Goal: Task Accomplishment & Management: Use online tool/utility

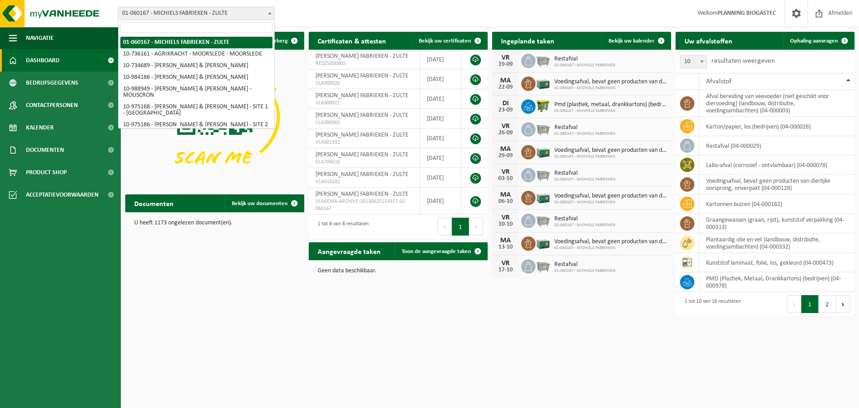
click at [181, 13] on span "01-060167 - MICHIELS FABRIEKEN - ZULTE" at bounding box center [197, 13] width 156 height 13
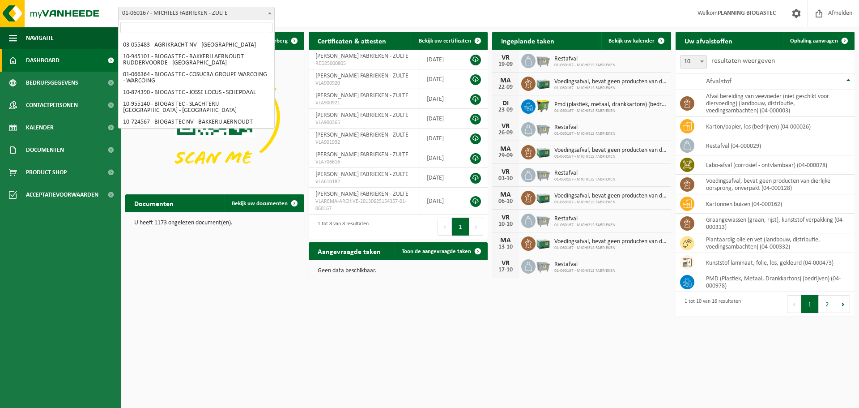
scroll to position [128, 0]
select select "141045"
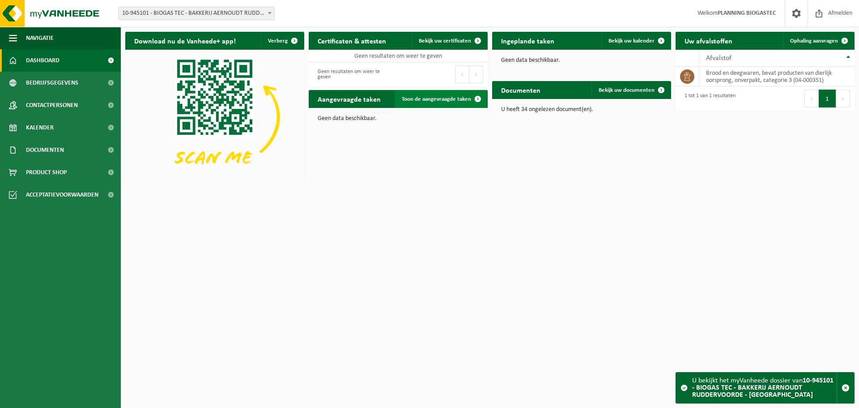
click at [448, 98] on span "Toon de aangevraagde taken" at bounding box center [436, 99] width 69 height 6
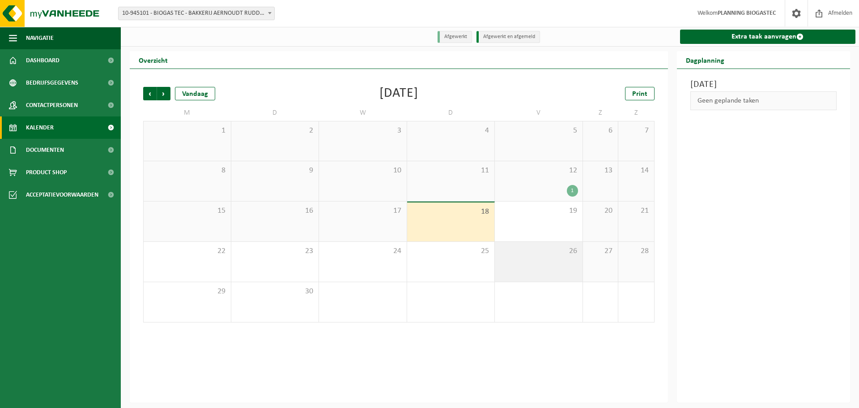
click at [548, 258] on div "26" at bounding box center [539, 262] width 88 height 40
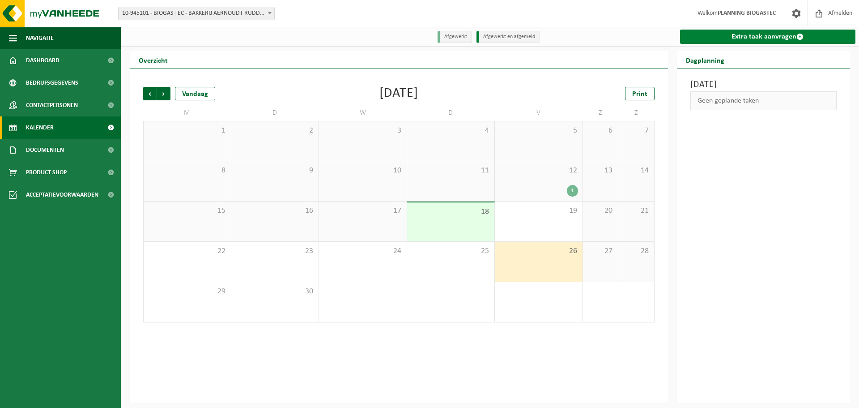
click at [739, 42] on link "Extra taak aanvragen" at bounding box center [768, 37] width 176 height 14
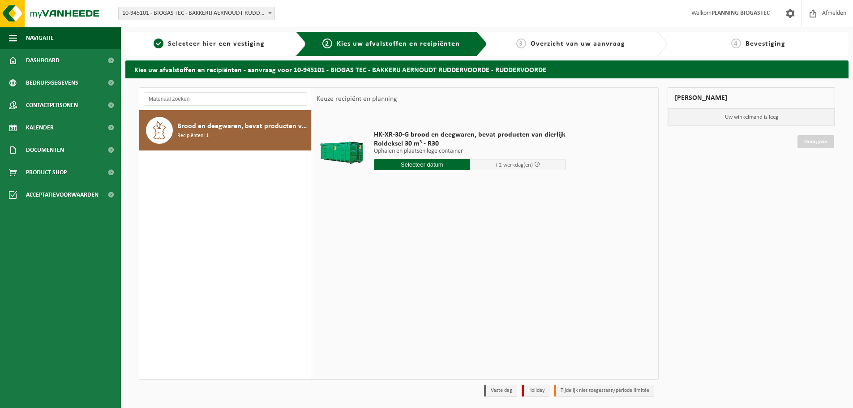
click at [438, 167] on input "text" at bounding box center [422, 164] width 96 height 11
click at [443, 258] on div "26" at bounding box center [445, 258] width 16 height 14
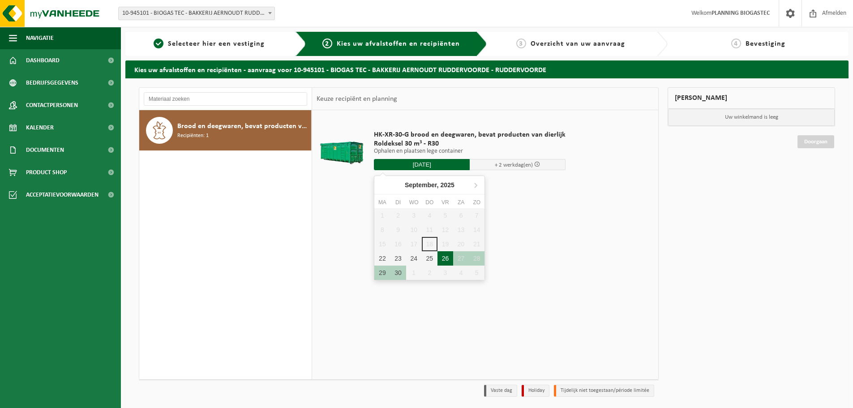
type input "Van 2025-09-26"
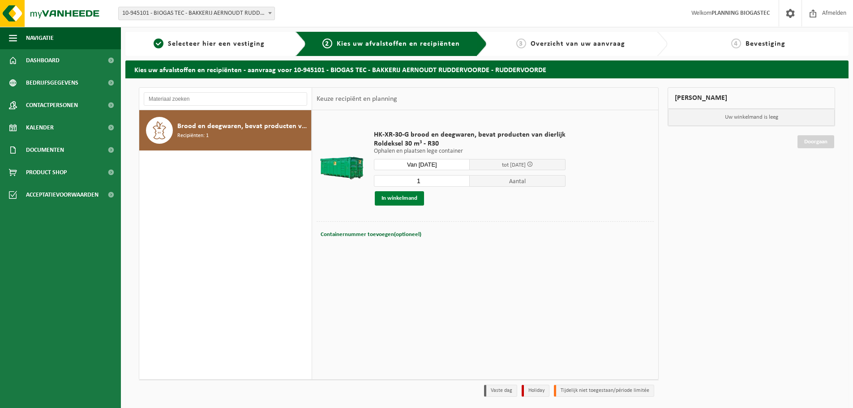
click at [396, 192] on button "In winkelmand" at bounding box center [399, 198] width 49 height 14
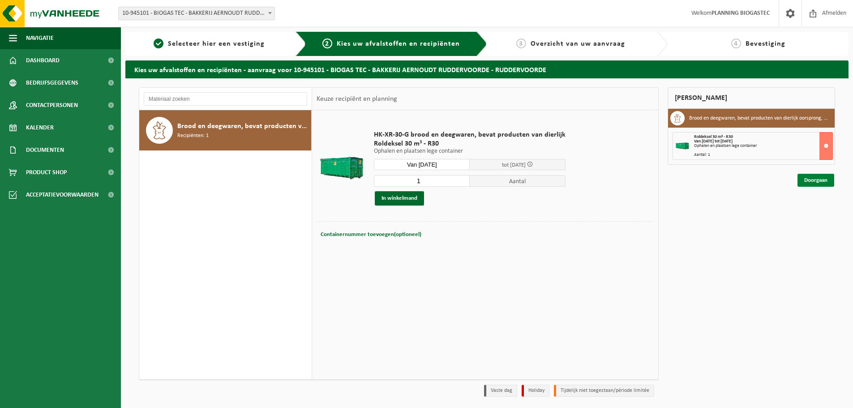
click at [802, 181] on link "Doorgaan" at bounding box center [815, 180] width 37 height 13
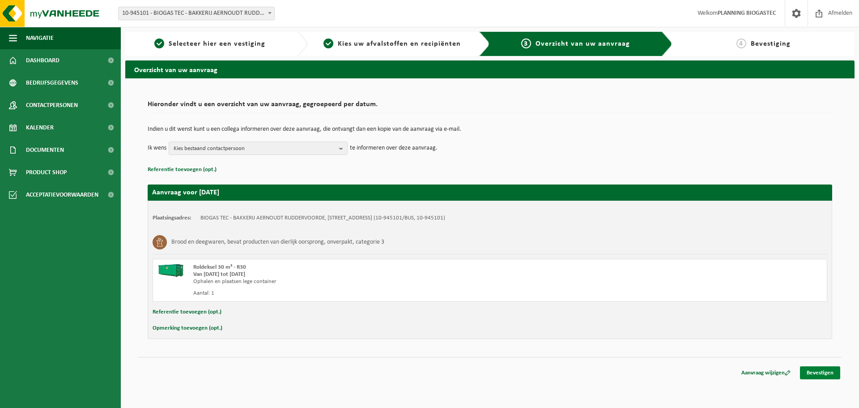
click at [817, 371] on link "Bevestigen" at bounding box center [820, 372] width 40 height 13
